Goal: Task Accomplishment & Management: Complete application form

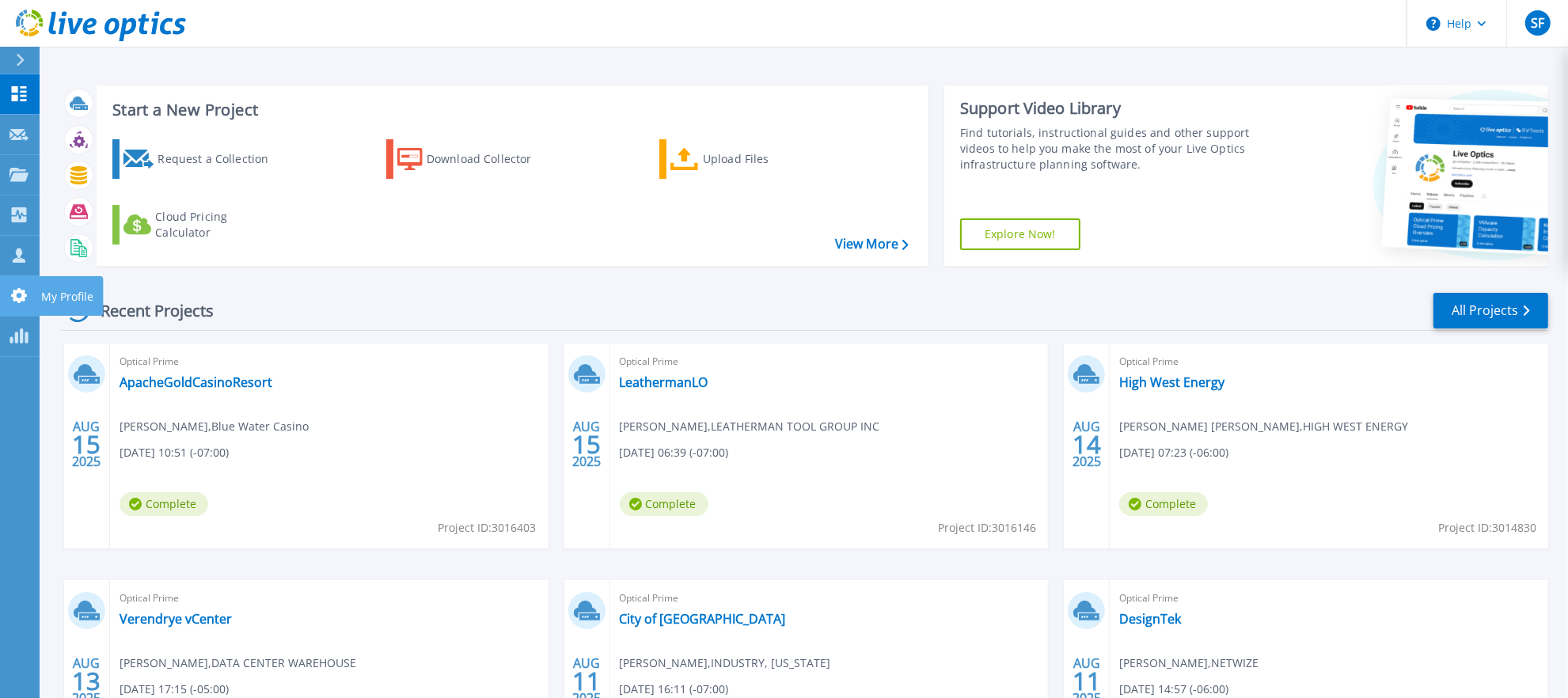
click at [15, 288] on icon at bounding box center [19, 295] width 19 height 15
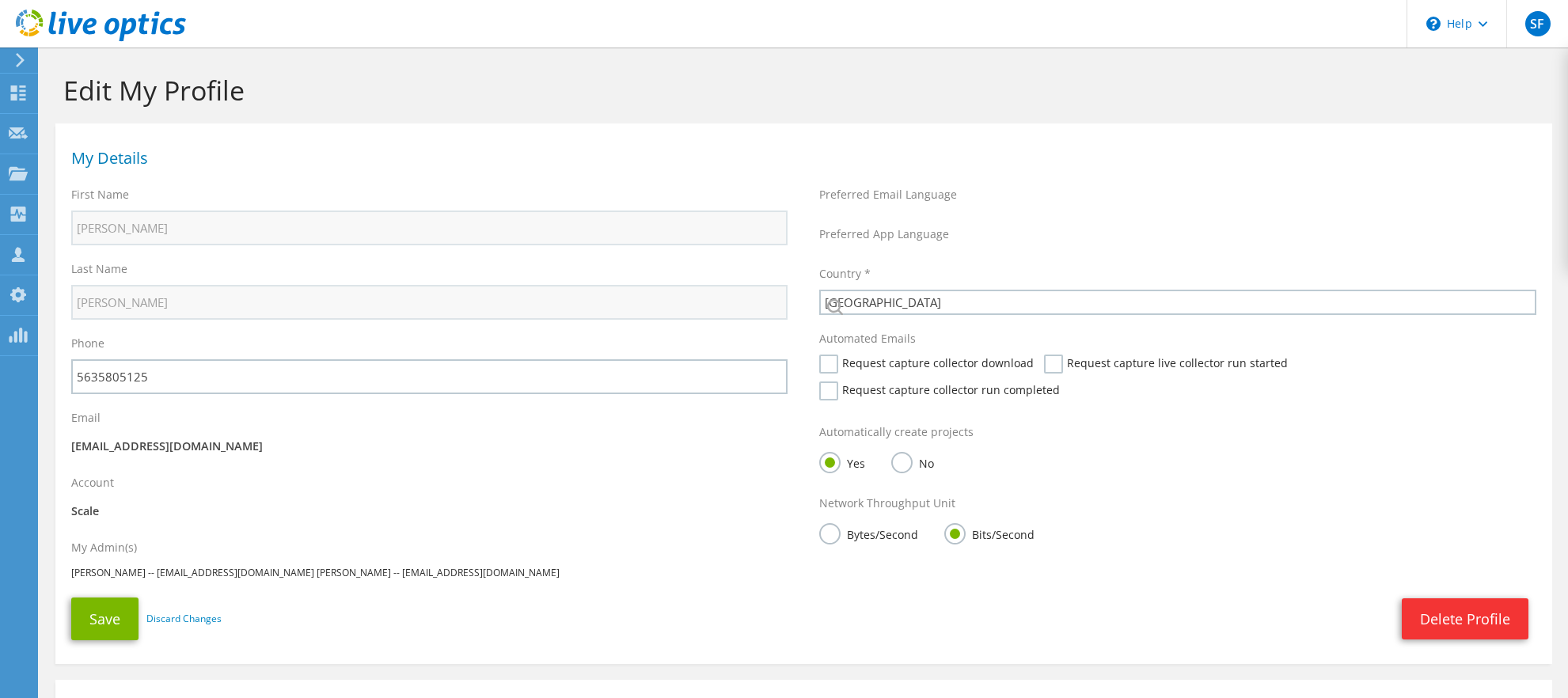
select select "224"
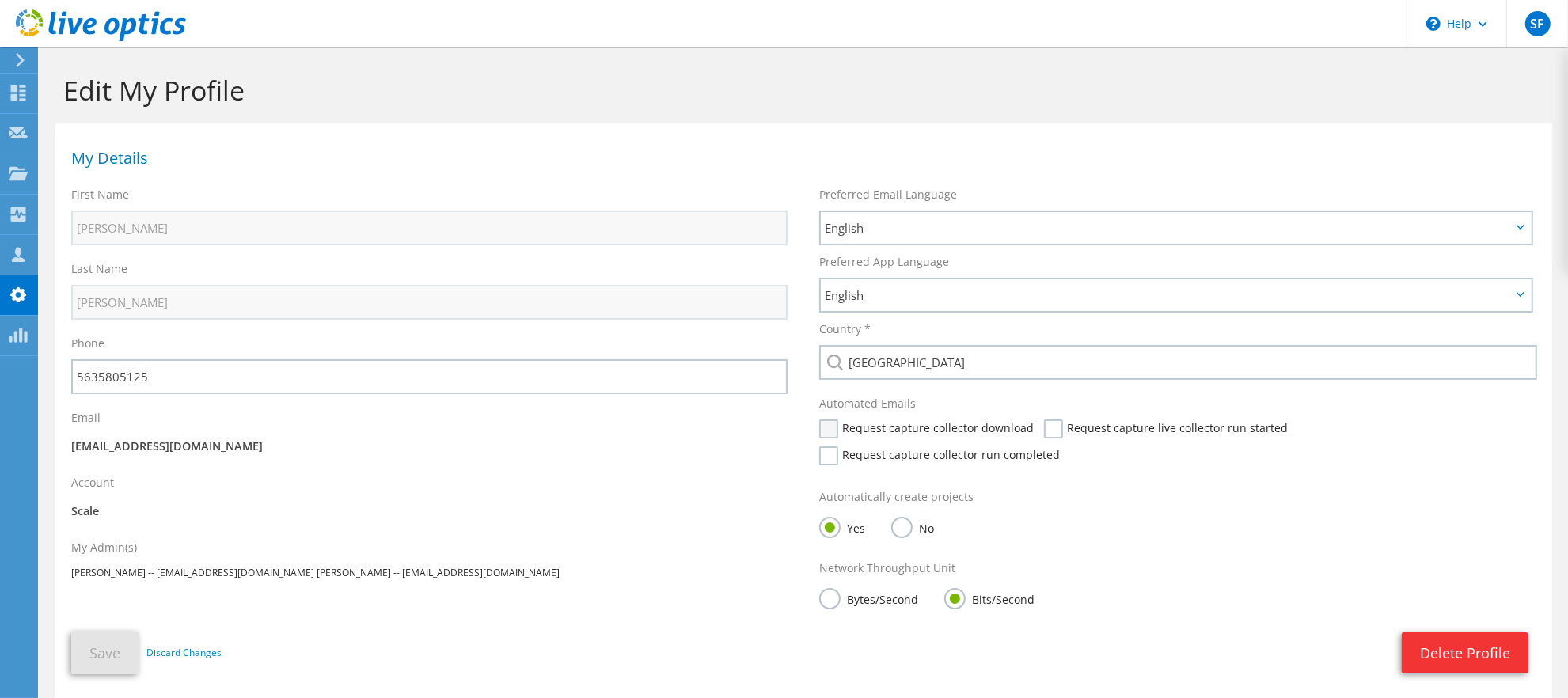
click at [830, 436] on label "Request capture collector download" at bounding box center [926, 429] width 214 height 19
click at [0, 0] on input "Request capture collector download" at bounding box center [0, 0] width 0 height 0
click at [1054, 427] on label "Request capture live collector run started" at bounding box center [1165, 429] width 244 height 19
click at [0, 0] on input "Request capture live collector run started" at bounding box center [0, 0] width 0 height 0
click at [1067, 447] on div "Request capture collector run completed" at bounding box center [943, 460] width 248 height 27
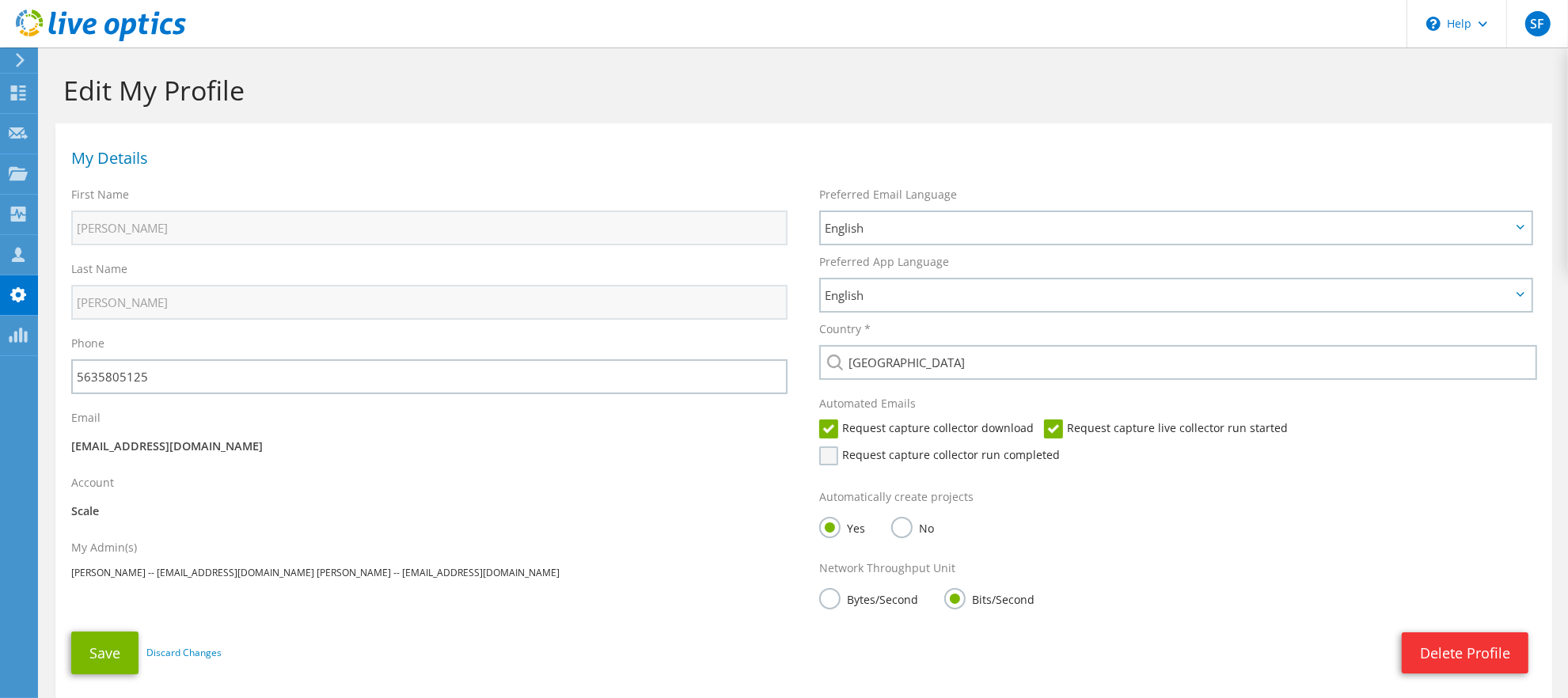
click at [1060, 447] on label "Request capture collector run completed" at bounding box center [939, 456] width 241 height 19
click at [0, 0] on input "Request capture collector run completed" at bounding box center [0, 0] width 0 height 0
click at [17, 131] on use at bounding box center [18, 133] width 19 height 11
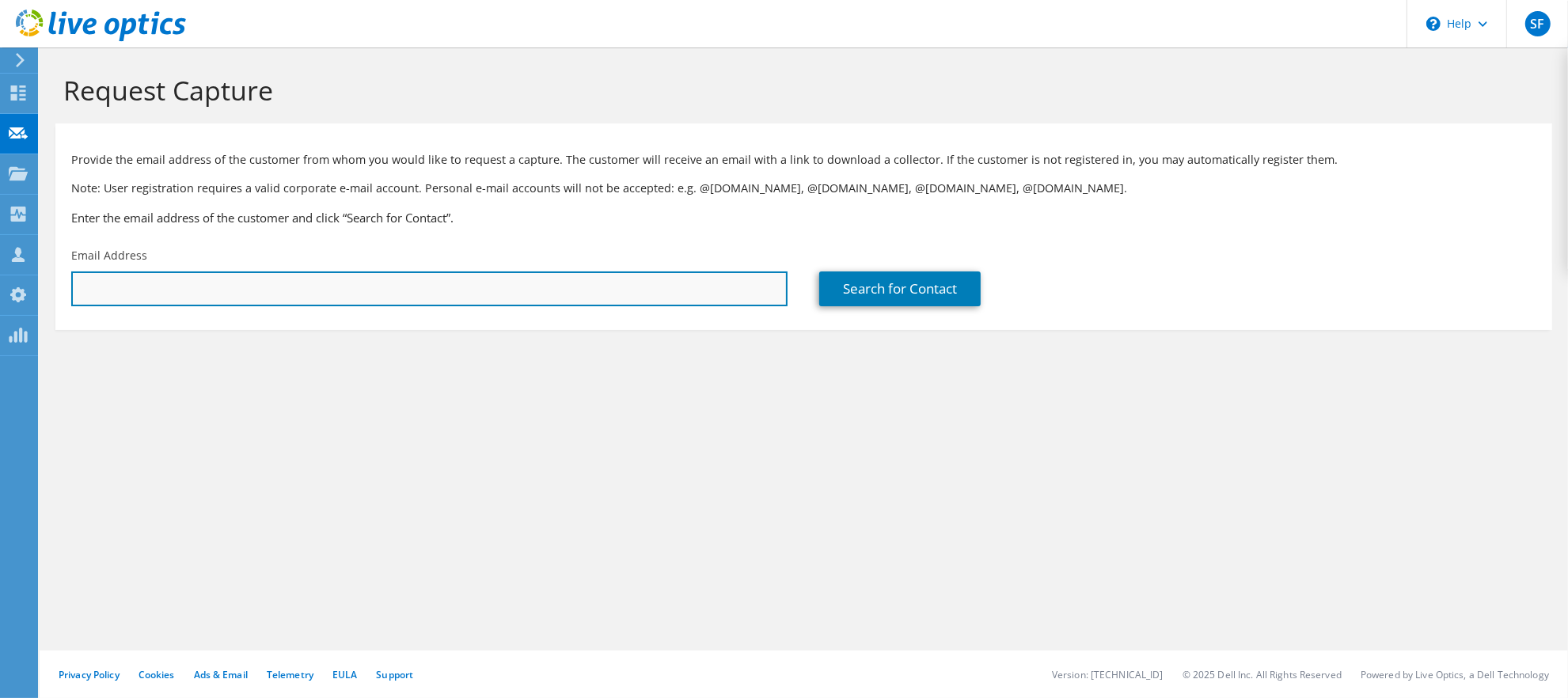
paste input "Kirk E Phillips <kirk@it-msp.com>"
drag, startPoint x: 160, startPoint y: 290, endPoint x: 26, endPoint y: 291, distance: 134.0
click at [33, 291] on div "SF OEM Team Member Steve Foley sfoley@scalecomputing.com Scale My Profile Log O…" at bounding box center [784, 349] width 1568 height 698
click at [221, 291] on input "kirk@it-msp.com>" at bounding box center [429, 289] width 716 height 34
type input "kirk@it-msp.com"
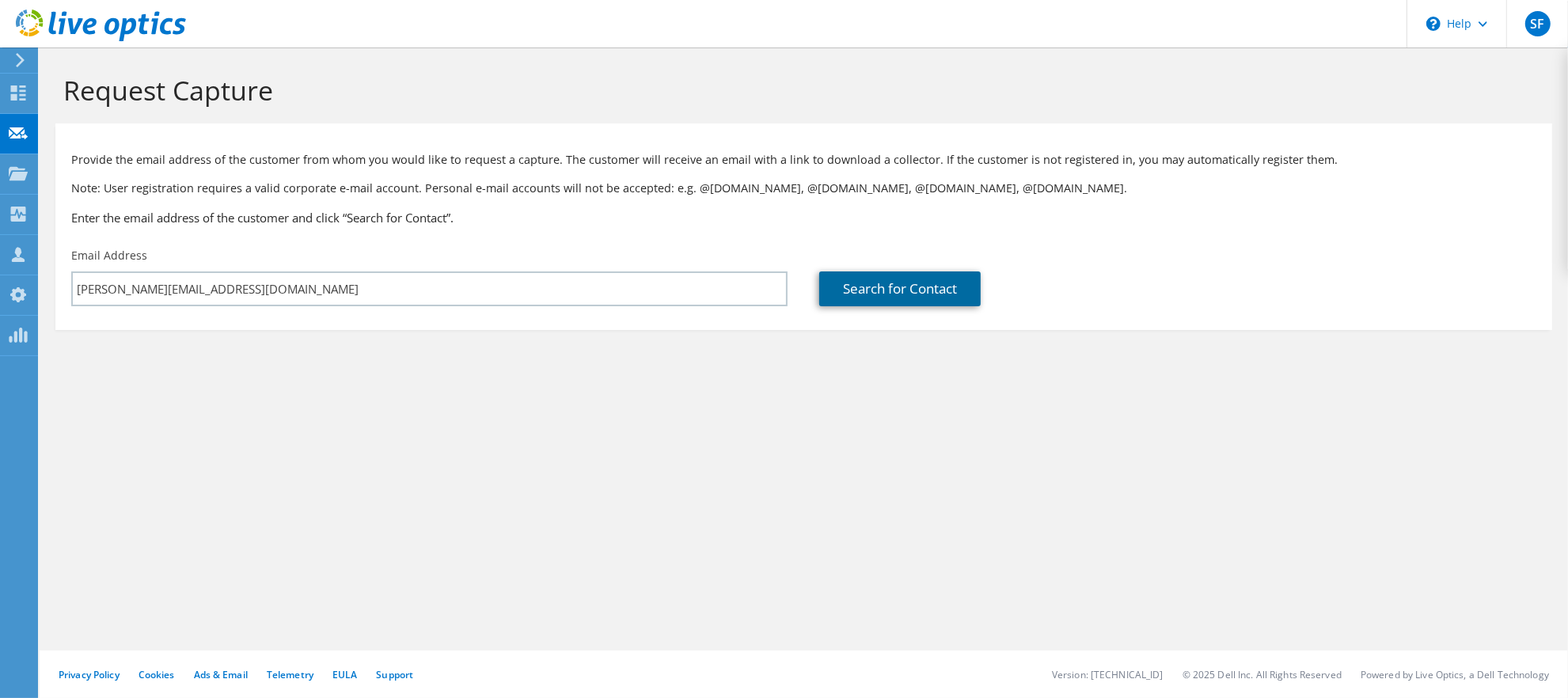
click at [844, 302] on link "Search for Contact" at bounding box center [899, 289] width 161 height 34
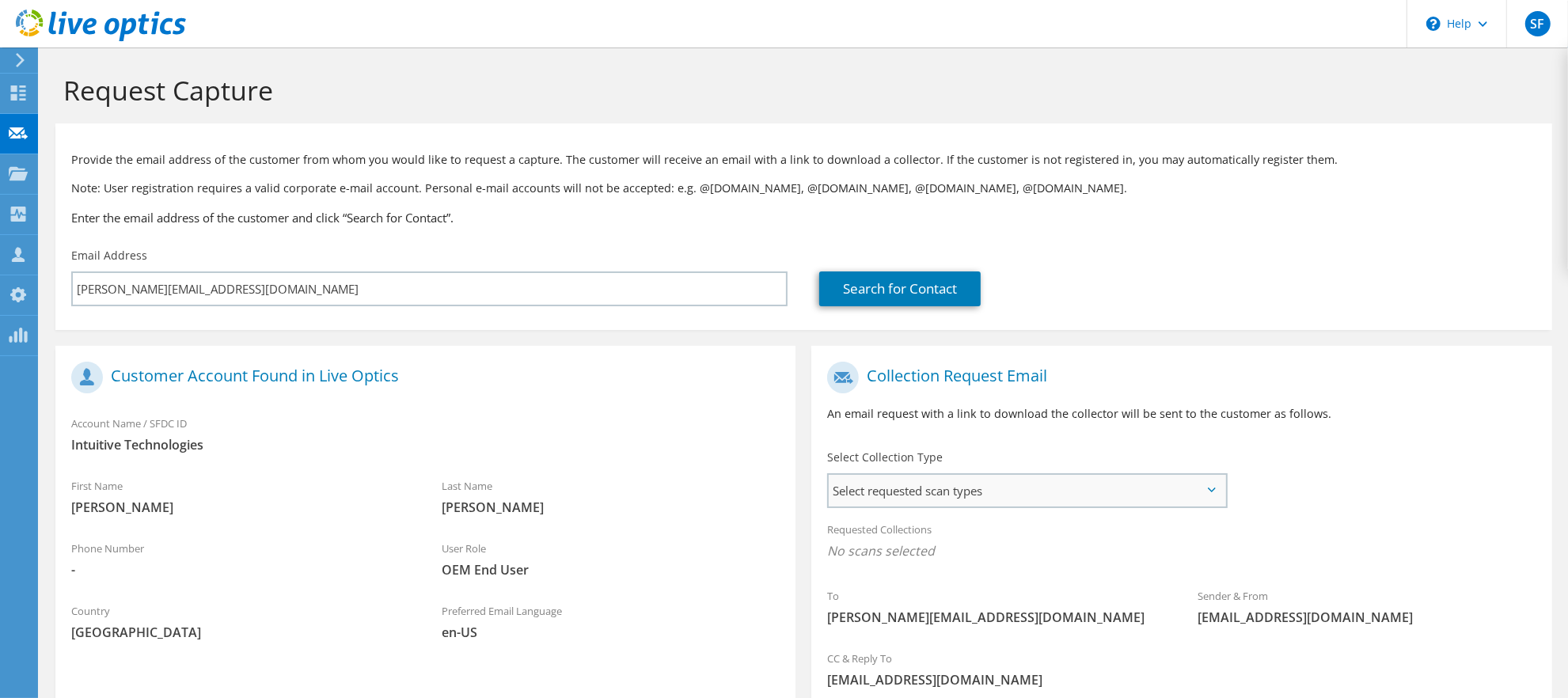
click at [1050, 484] on span "Select requested scan types" at bounding box center [1026, 491] width 397 height 32
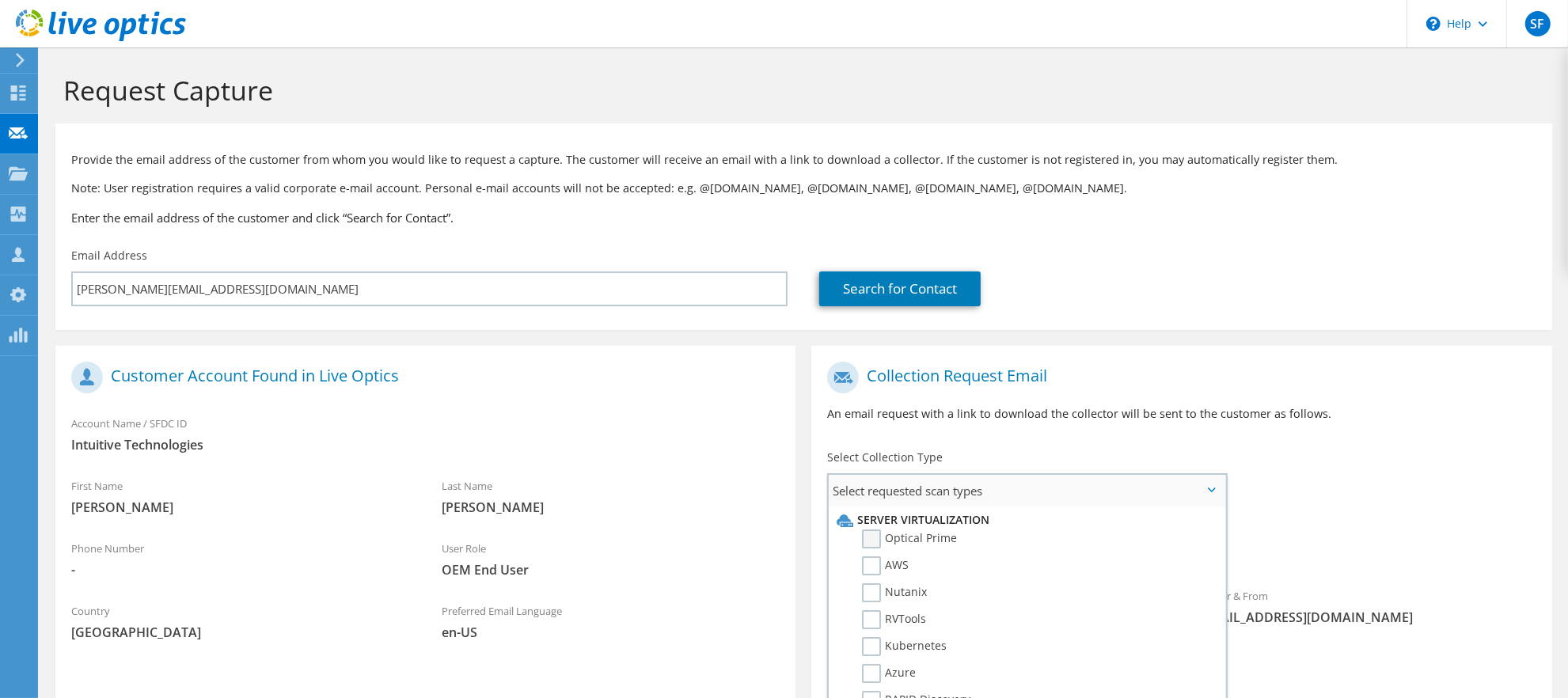
click at [919, 539] on label "Optical Prime" at bounding box center [909, 539] width 95 height 19
click at [0, 0] on input "Optical Prime" at bounding box center [0, 0] width 0 height 0
click at [1289, 488] on div "To kirk@it-msp.com Sender & From liveoptics@liveoptics.com" at bounding box center [1181, 500] width 740 height 293
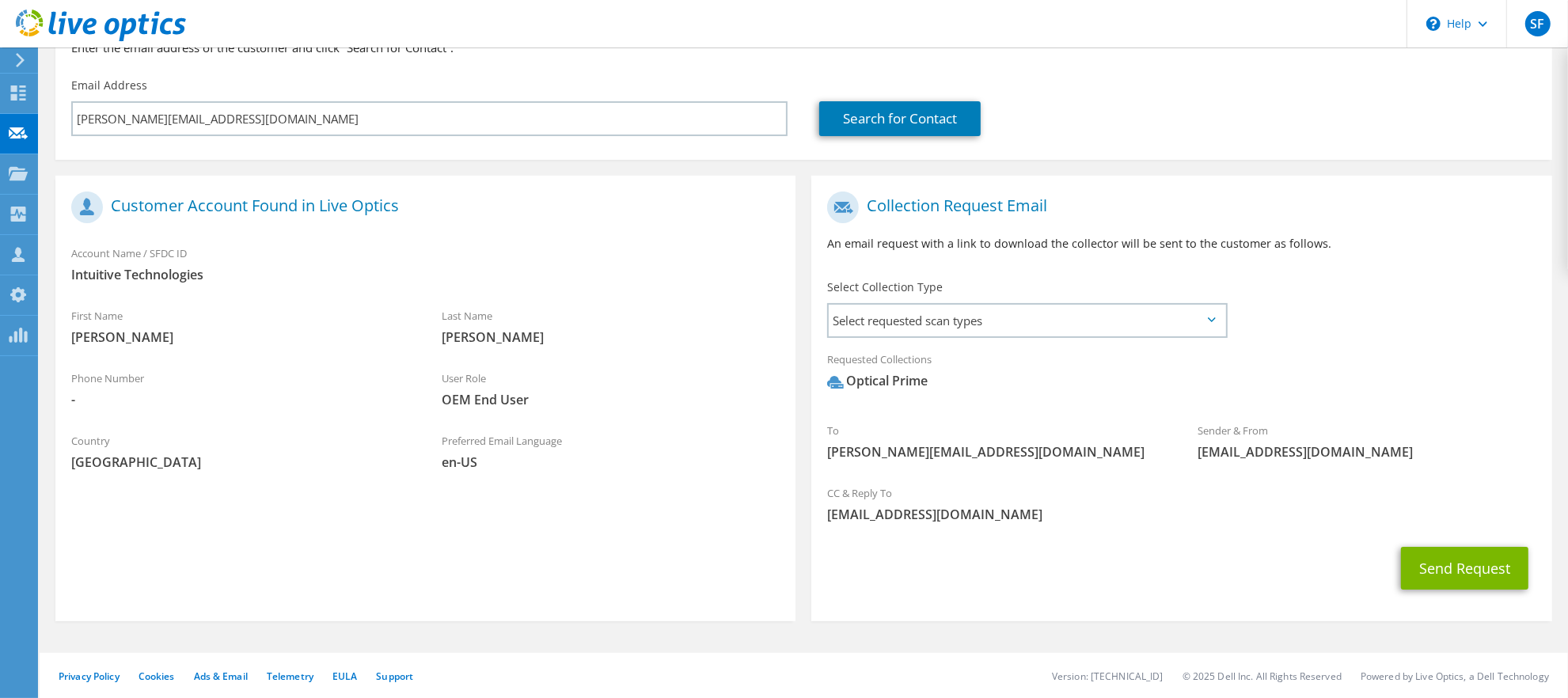
scroll to position [171, 0]
click at [1418, 560] on button "Send Request" at bounding box center [1464, 567] width 127 height 43
